Goal: Use online tool/utility: Utilize a website feature to perform a specific function

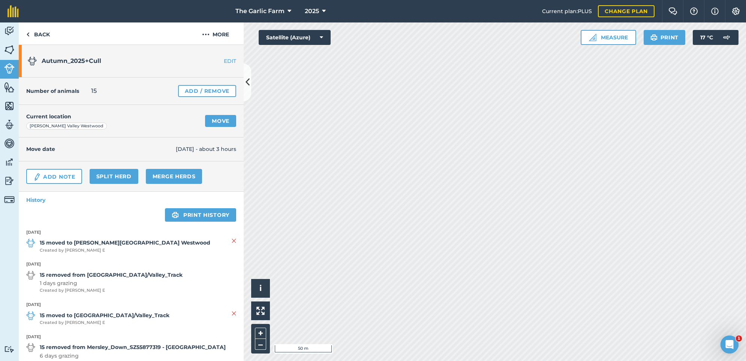
scroll to position [21, 0]
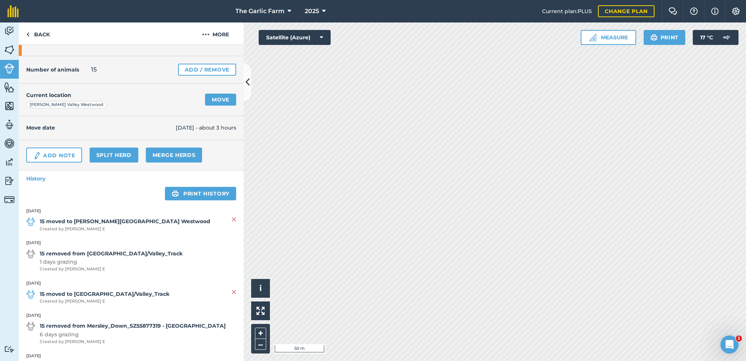
drag, startPoint x: 613, startPoint y: 36, endPoint x: 614, endPoint y: 44, distance: 7.9
click at [613, 37] on button "Measure" at bounding box center [608, 37] width 55 height 15
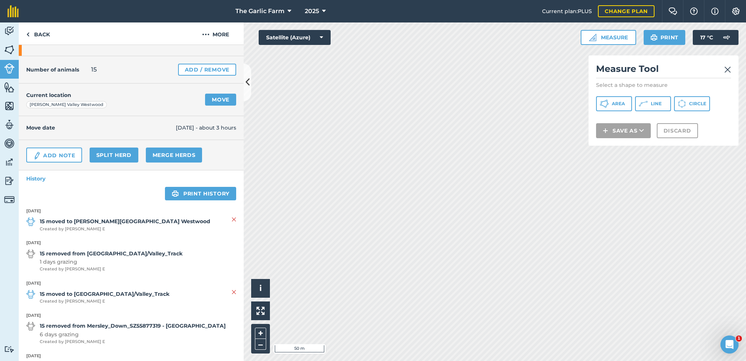
click at [660, 105] on span "Line" at bounding box center [656, 104] width 11 height 6
click at [728, 69] on img at bounding box center [727, 69] width 7 height 9
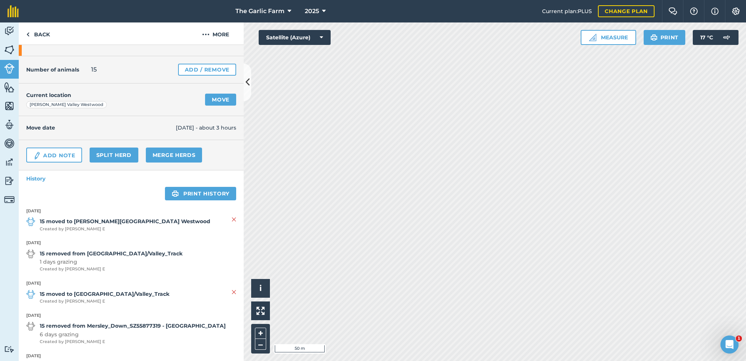
click at [620, 37] on button "Measure" at bounding box center [608, 37] width 55 height 15
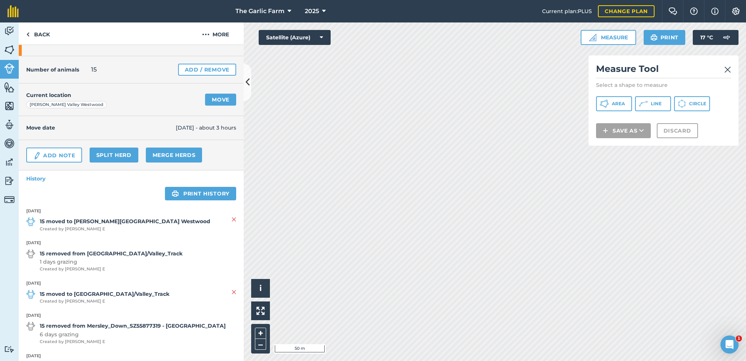
drag, startPoint x: 659, startPoint y: 101, endPoint x: 644, endPoint y: 115, distance: 20.7
click at [659, 101] on span "Line" at bounding box center [656, 104] width 11 height 6
click at [727, 70] on img at bounding box center [727, 69] width 7 height 9
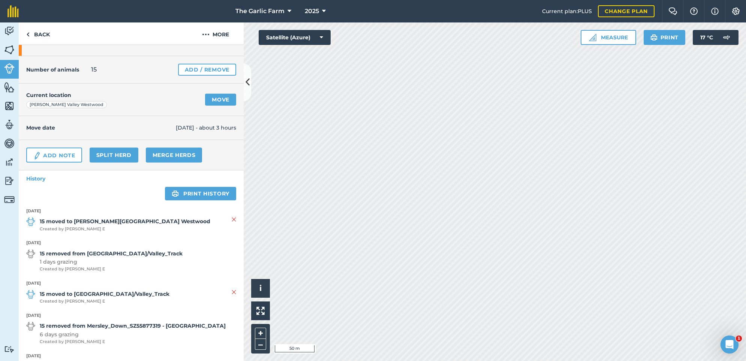
click at [608, 39] on button "Measure" at bounding box center [608, 37] width 55 height 15
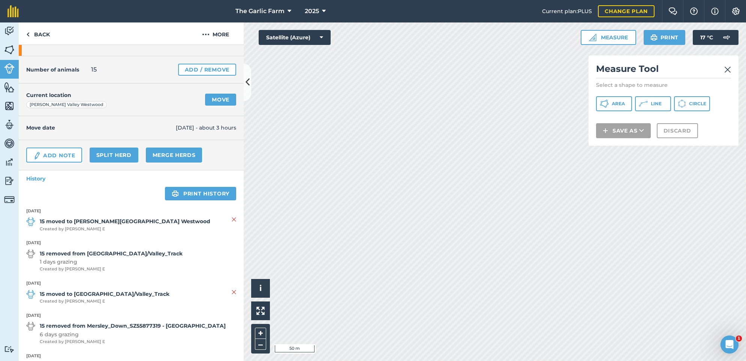
click at [656, 101] on span "Line" at bounding box center [656, 104] width 11 height 6
click at [727, 68] on img at bounding box center [727, 69] width 7 height 9
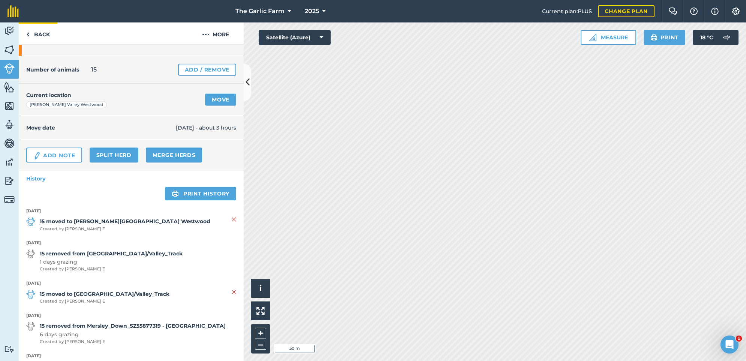
click at [27, 32] on img at bounding box center [27, 34] width 3 height 9
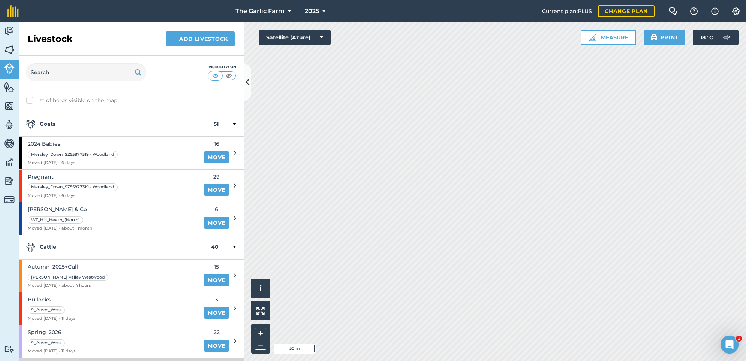
click at [7, 90] on img at bounding box center [9, 87] width 10 height 11
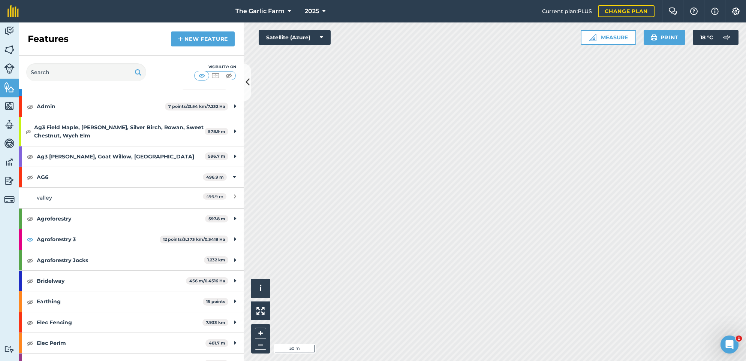
scroll to position [38, 0]
click at [30, 217] on img at bounding box center [30, 218] width 7 height 9
click at [611, 36] on button "Measure" at bounding box center [608, 37] width 55 height 15
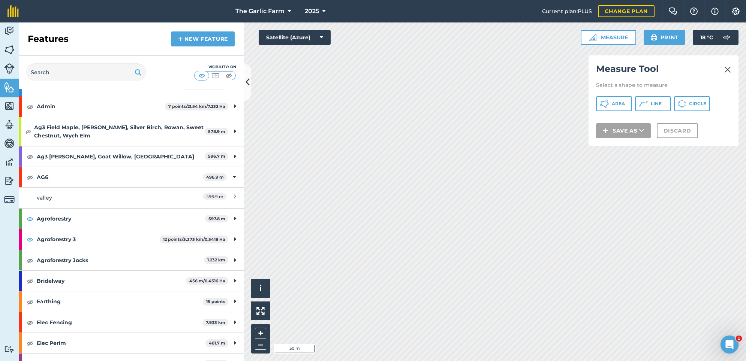
click at [663, 103] on button "Line" at bounding box center [653, 103] width 36 height 15
click at [728, 69] on img at bounding box center [727, 69] width 7 height 9
